Goal: Task Accomplishment & Management: Manage account settings

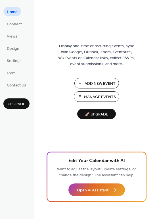
click at [98, 96] on span "Manage Events" at bounding box center [100, 97] width 32 height 6
click at [89, 97] on span "Manage Events" at bounding box center [100, 97] width 32 height 6
click at [103, 95] on span "Manage Events" at bounding box center [100, 97] width 32 height 6
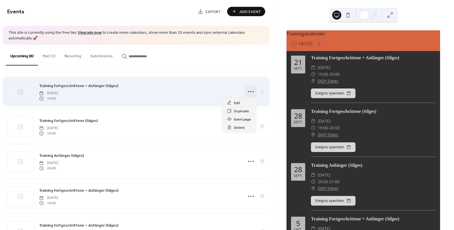
click at [250, 93] on icon at bounding box center [250, 91] width 9 height 9
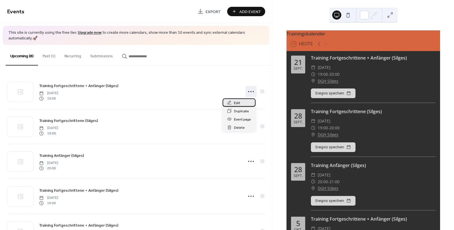
click at [239, 104] on span "Edit" at bounding box center [237, 103] width 6 height 6
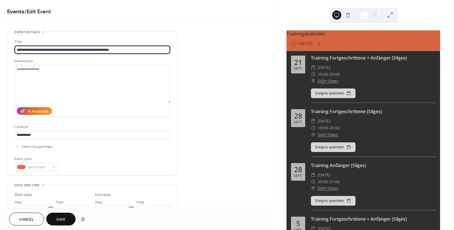
type input "**********"
click at [55, 219] on button "Save" at bounding box center [60, 219] width 29 height 13
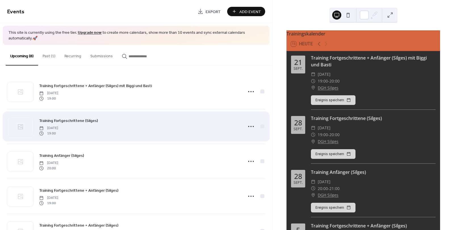
click at [136, 131] on div "Training Fortgeschrittene (Silges) Sunday, September 28, 2025 19:00" at bounding box center [139, 126] width 200 height 18
click at [249, 124] on icon at bounding box center [250, 126] width 9 height 9
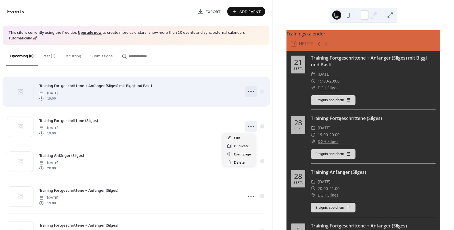
click at [249, 92] on icon at bounding box center [250, 91] width 9 height 9
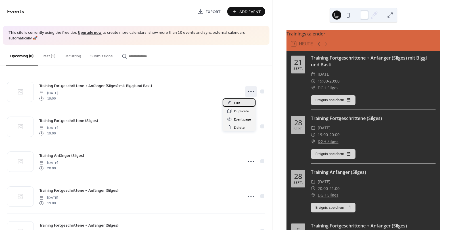
click at [242, 103] on div "Edit" at bounding box center [238, 102] width 33 height 8
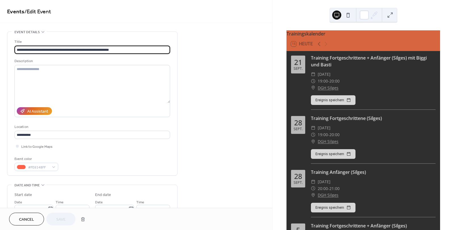
drag, startPoint x: 83, startPoint y: 50, endPoint x: 90, endPoint y: 48, distance: 6.7
click at [90, 48] on input "**********" at bounding box center [92, 50] width 156 height 8
type input "**********"
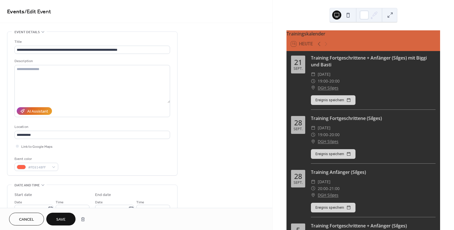
click at [63, 220] on span "Save" at bounding box center [60, 220] width 9 height 6
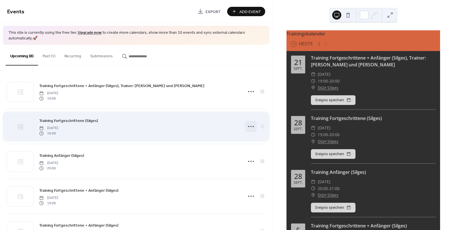
click at [253, 127] on circle at bounding box center [253, 126] width 1 height 1
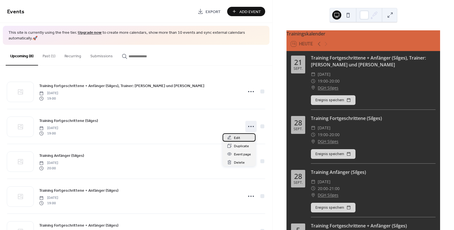
click at [240, 138] on div "Edit" at bounding box center [238, 137] width 33 height 8
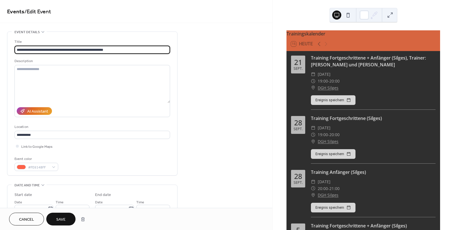
type input "**********"
click at [58, 220] on span "Save" at bounding box center [60, 220] width 9 height 6
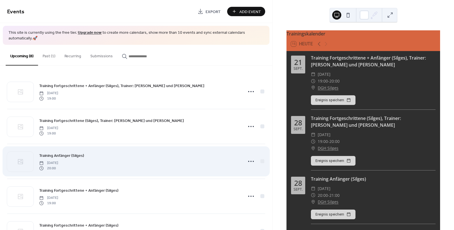
click at [126, 158] on div "Training Anfänger (Silges) Sunday, September 28, 2025 20:00" at bounding box center [139, 161] width 200 height 18
click at [248, 160] on icon at bounding box center [250, 161] width 9 height 9
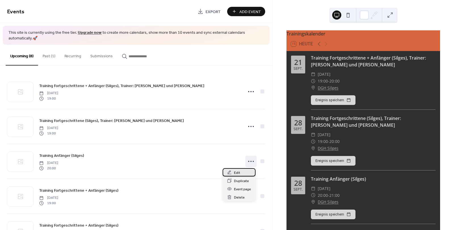
click at [236, 171] on span "Edit" at bounding box center [237, 173] width 6 height 6
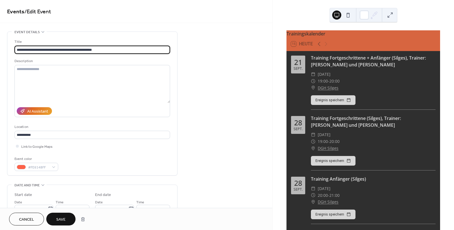
type input "**********"
click at [64, 222] on span "Save" at bounding box center [60, 220] width 9 height 6
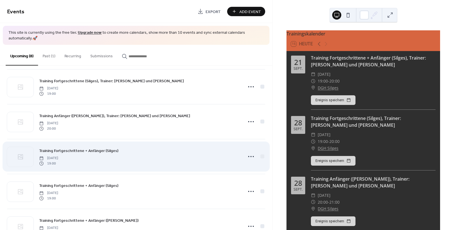
scroll to position [57, 0]
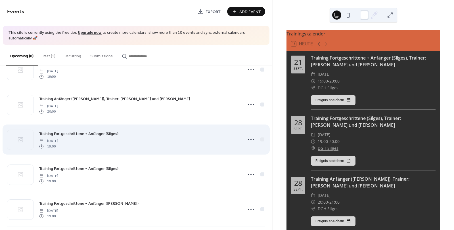
click at [144, 139] on div "Training Fortgeschrittene + Anfänger (Silges) Sunday, October 5, 2025 19:00" at bounding box center [139, 140] width 200 height 18
click at [141, 144] on div "Training Fortgeschrittene + Anfänger (Silges) Sunday, October 5, 2025 19:00" at bounding box center [139, 140] width 200 height 18
click at [253, 139] on icon at bounding box center [250, 139] width 9 height 9
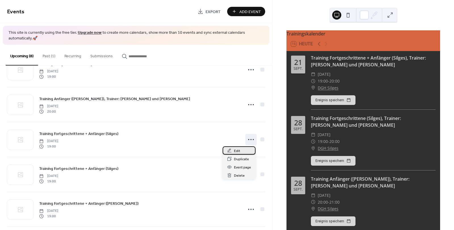
click at [234, 150] on span "Edit" at bounding box center [237, 151] width 6 height 6
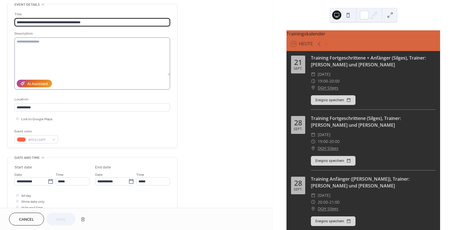
scroll to position [28, 0]
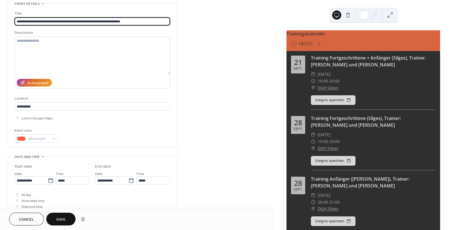
type input "**********"
click at [56, 219] on button "Save" at bounding box center [60, 219] width 29 height 13
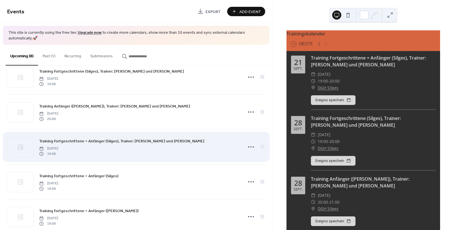
scroll to position [85, 0]
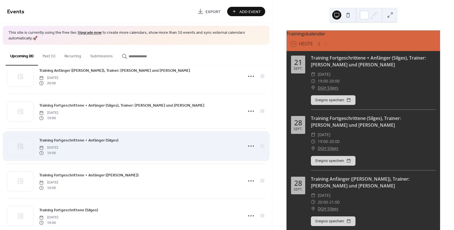
click at [162, 153] on div "Training Fortgeschrittene + Anfänger (Silges) [DATE] 19:00" at bounding box center [139, 146] width 200 height 18
click at [175, 150] on div "Training Fortgeschrittene + Anfänger (Silges) [DATE] 19:00" at bounding box center [139, 146] width 200 height 18
click at [248, 145] on icon at bounding box center [250, 146] width 9 height 9
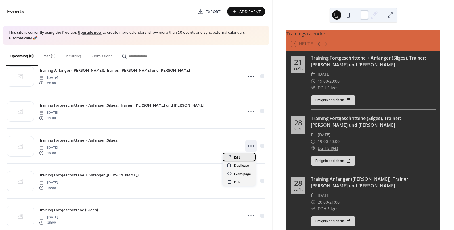
click at [238, 156] on span "Edit" at bounding box center [237, 158] width 6 height 6
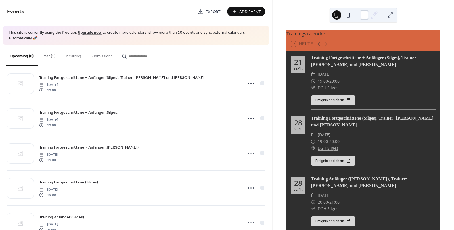
scroll to position [114, 0]
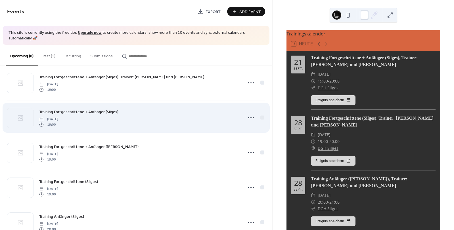
click at [201, 123] on div "Training Fortgeschrittene + Anfänger (Silges) [DATE] 19:00" at bounding box center [139, 118] width 200 height 18
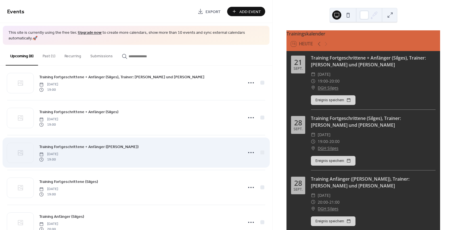
click at [164, 161] on div "Training Fortgeschrittene + Anfänger (Gotthards) Sunday, October 19, 2025 19:00" at bounding box center [139, 153] width 200 height 18
click at [250, 152] on circle at bounding box center [250, 152] width 1 height 1
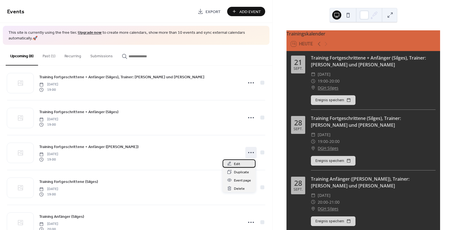
click at [240, 162] on div "Edit" at bounding box center [238, 163] width 33 height 8
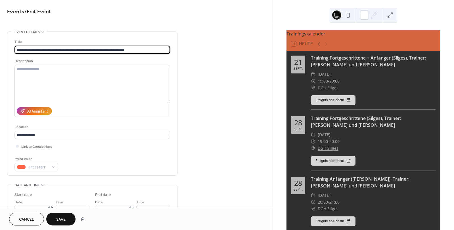
type input "**********"
click at [60, 217] on span "Save" at bounding box center [60, 220] width 9 height 6
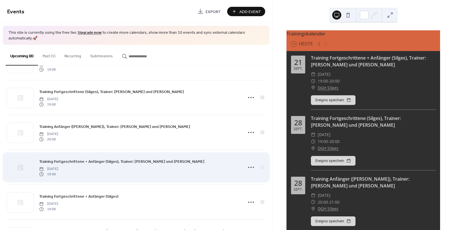
scroll to position [57, 0]
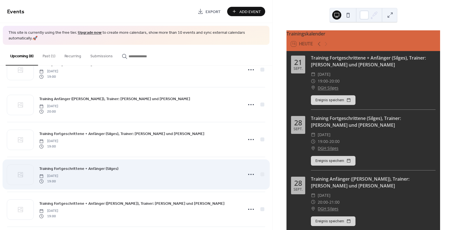
click at [148, 183] on div "Training Fortgeschrittene + Anfänger (Silges) [DATE] 19:00" at bounding box center [139, 174] width 200 height 18
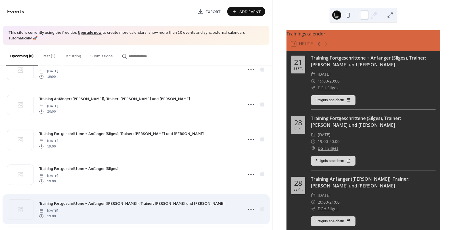
click at [126, 206] on span "Training Fortgeschrittene + Anfänger ([PERSON_NAME]), Trainer: [PERSON_NAME] un…" at bounding box center [131, 204] width 185 height 6
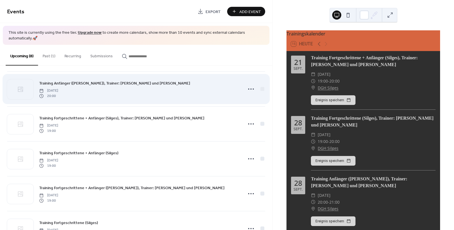
scroll to position [114, 0]
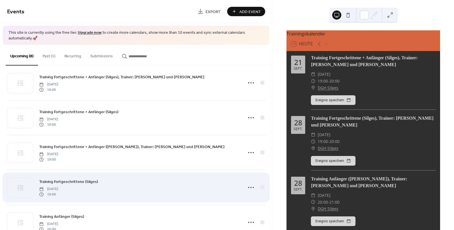
click at [141, 181] on div "Training Fortgeschrittene (Silges) [DATE] 19:00" at bounding box center [139, 188] width 200 height 18
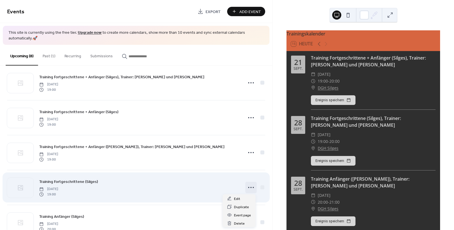
click at [249, 187] on icon at bounding box center [250, 187] width 9 height 9
click at [241, 199] on div "Edit" at bounding box center [238, 198] width 33 height 8
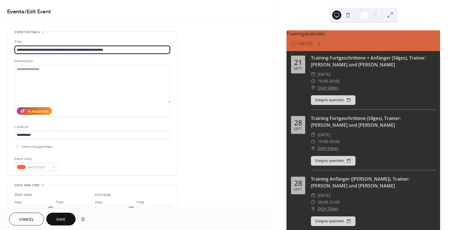
drag, startPoint x: 106, startPoint y: 47, endPoint x: 66, endPoint y: 51, distance: 40.1
click at [66, 51] on input "**********" at bounding box center [92, 50] width 156 height 8
click at [107, 49] on input "**********" at bounding box center [92, 50] width 156 height 8
drag, startPoint x: 106, startPoint y: 49, endPoint x: 66, endPoint y: 50, distance: 39.4
click at [66, 50] on input "**********" at bounding box center [92, 50] width 156 height 8
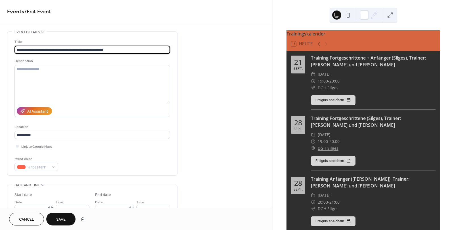
type input "**********"
drag, startPoint x: 60, startPoint y: 220, endPoint x: 63, endPoint y: 218, distance: 3.7
click at [60, 220] on span "Save" at bounding box center [60, 220] width 9 height 6
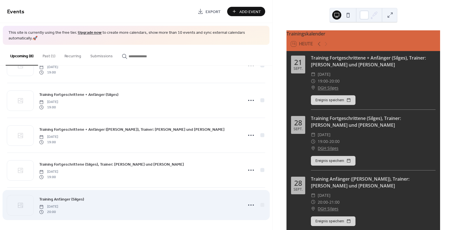
scroll to position [132, 0]
click at [129, 213] on div "Training Anfänger (Silges) [DATE] 20:00" at bounding box center [139, 204] width 200 height 18
click at [249, 203] on icon at bounding box center [250, 204] width 9 height 9
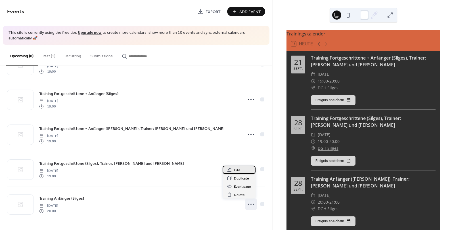
click at [240, 170] on span "Edit" at bounding box center [237, 170] width 6 height 6
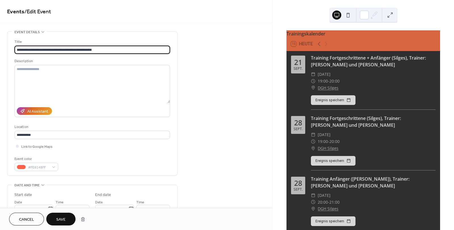
type input "**********"
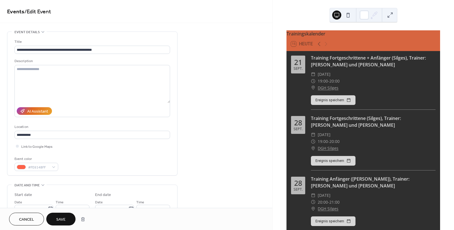
drag, startPoint x: 69, startPoint y: 220, endPoint x: 73, endPoint y: 216, distance: 5.6
click at [68, 220] on button "Save" at bounding box center [60, 219] width 29 height 13
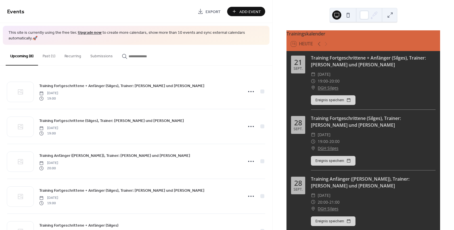
click at [50, 56] on button "Past (1)" at bounding box center [49, 55] width 22 height 20
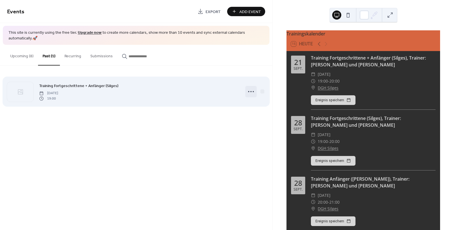
click at [251, 92] on circle at bounding box center [250, 91] width 1 height 1
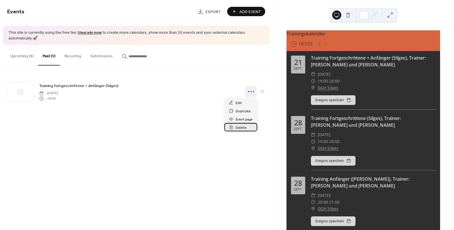
click at [243, 129] on span "Delete" at bounding box center [241, 128] width 11 height 6
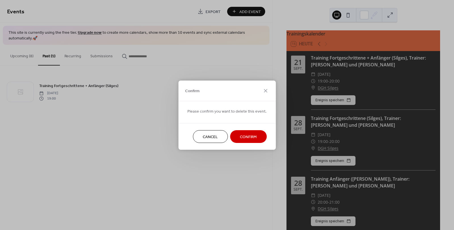
click at [247, 139] on span "Confirm" at bounding box center [248, 137] width 17 height 6
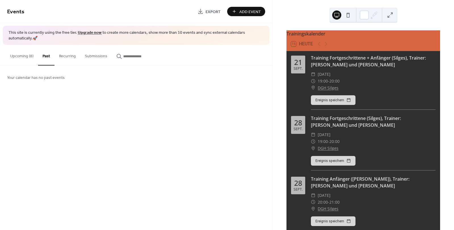
click at [17, 56] on button "Upcoming (8)" at bounding box center [22, 55] width 32 height 20
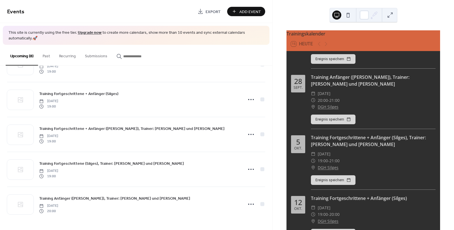
scroll to position [142, 0]
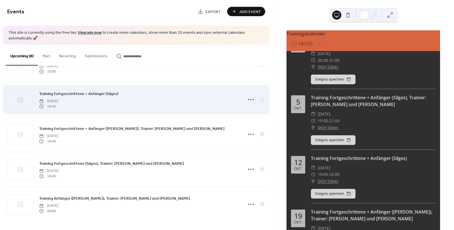
click at [134, 102] on div "Training Fortgeschrittene + Anfänger (Silges) [DATE] 19:00" at bounding box center [139, 100] width 200 height 18
click at [247, 98] on icon at bounding box center [250, 99] width 9 height 9
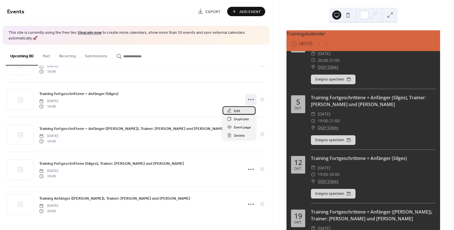
click at [236, 112] on span "Edit" at bounding box center [237, 111] width 6 height 6
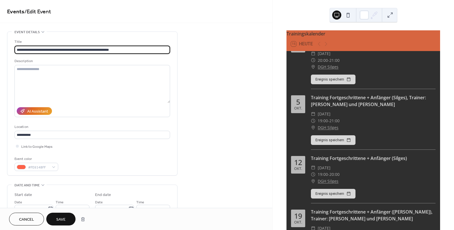
type input "**********"
click at [62, 220] on span "Save" at bounding box center [60, 220] width 9 height 6
